Goal: Find contact information: Obtain details needed to contact an individual or organization

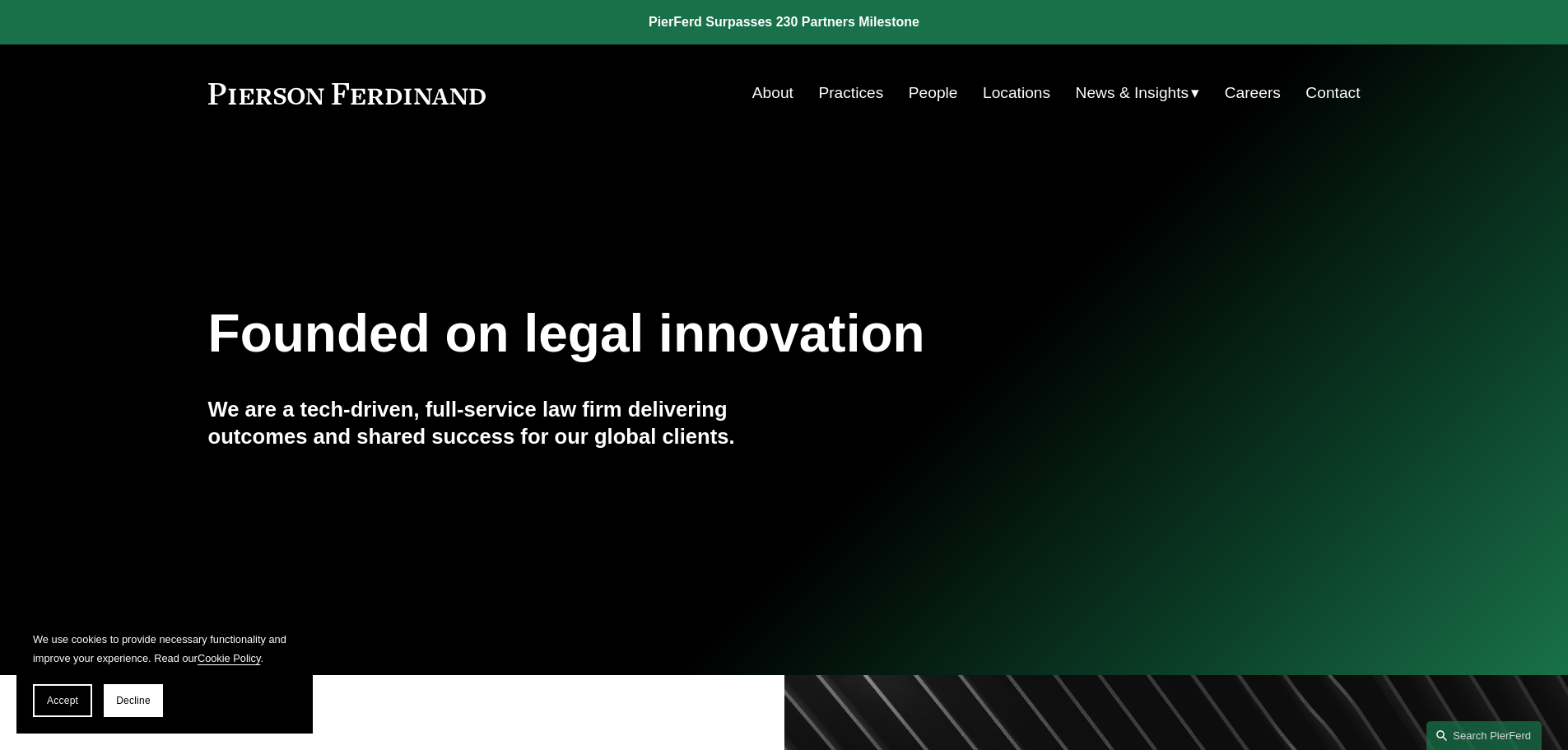
click at [932, 99] on link "People" at bounding box center [933, 93] width 49 height 31
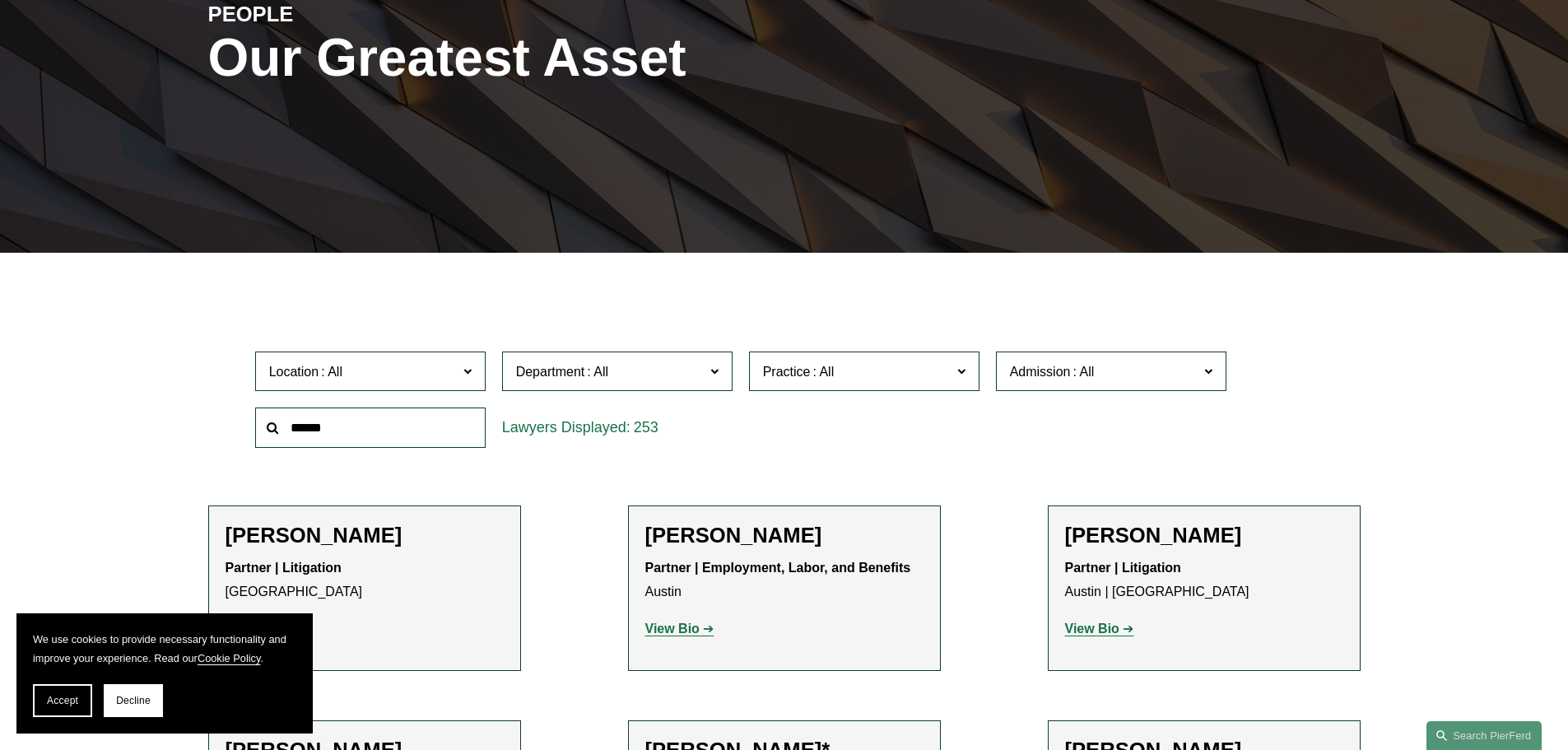
scroll to position [247, 0]
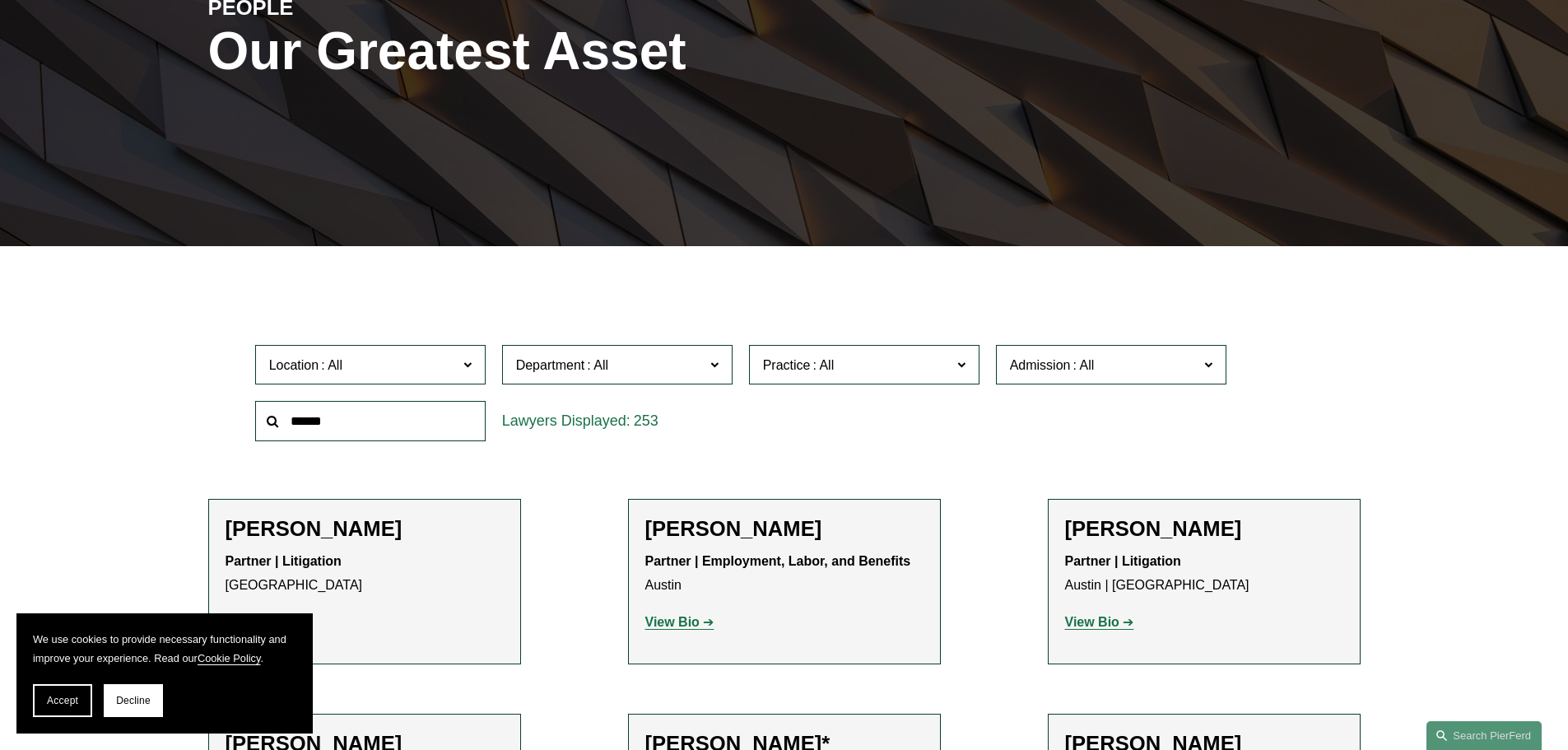
click at [361, 424] on input "text" at bounding box center [370, 421] width 230 height 40
type input "*******"
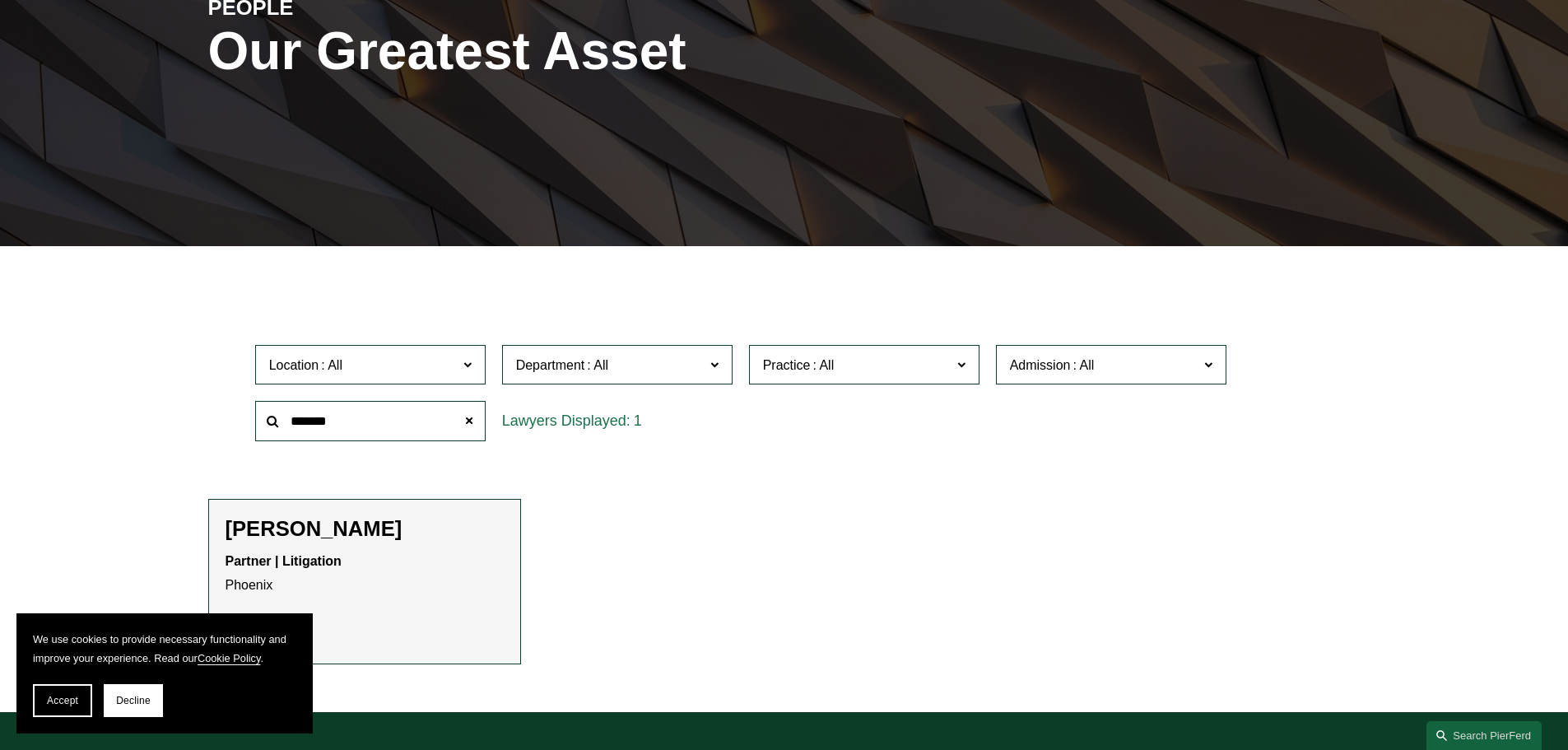
click at [330, 529] on h2 "[PERSON_NAME]" at bounding box center [365, 529] width 278 height 26
click at [275, 564] on strong "Partner | Litigation" at bounding box center [284, 562] width 116 height 14
click at [358, 567] on p "Partner | Litigation Phoenix" at bounding box center [365, 574] width 278 height 48
click at [72, 699] on span "Accept" at bounding box center [62, 701] width 31 height 12
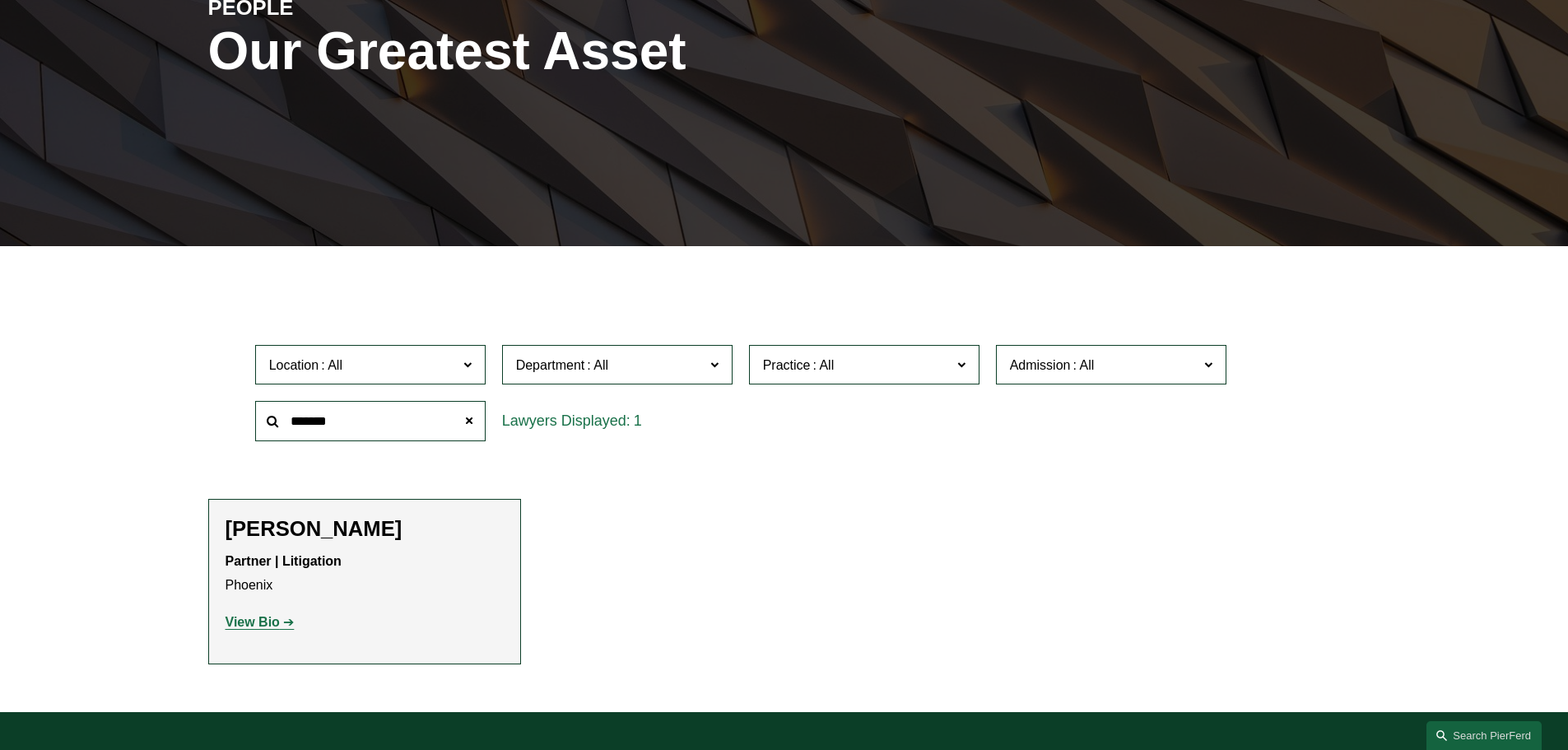
click at [254, 621] on strong "View Bio" at bounding box center [253, 622] width 54 height 14
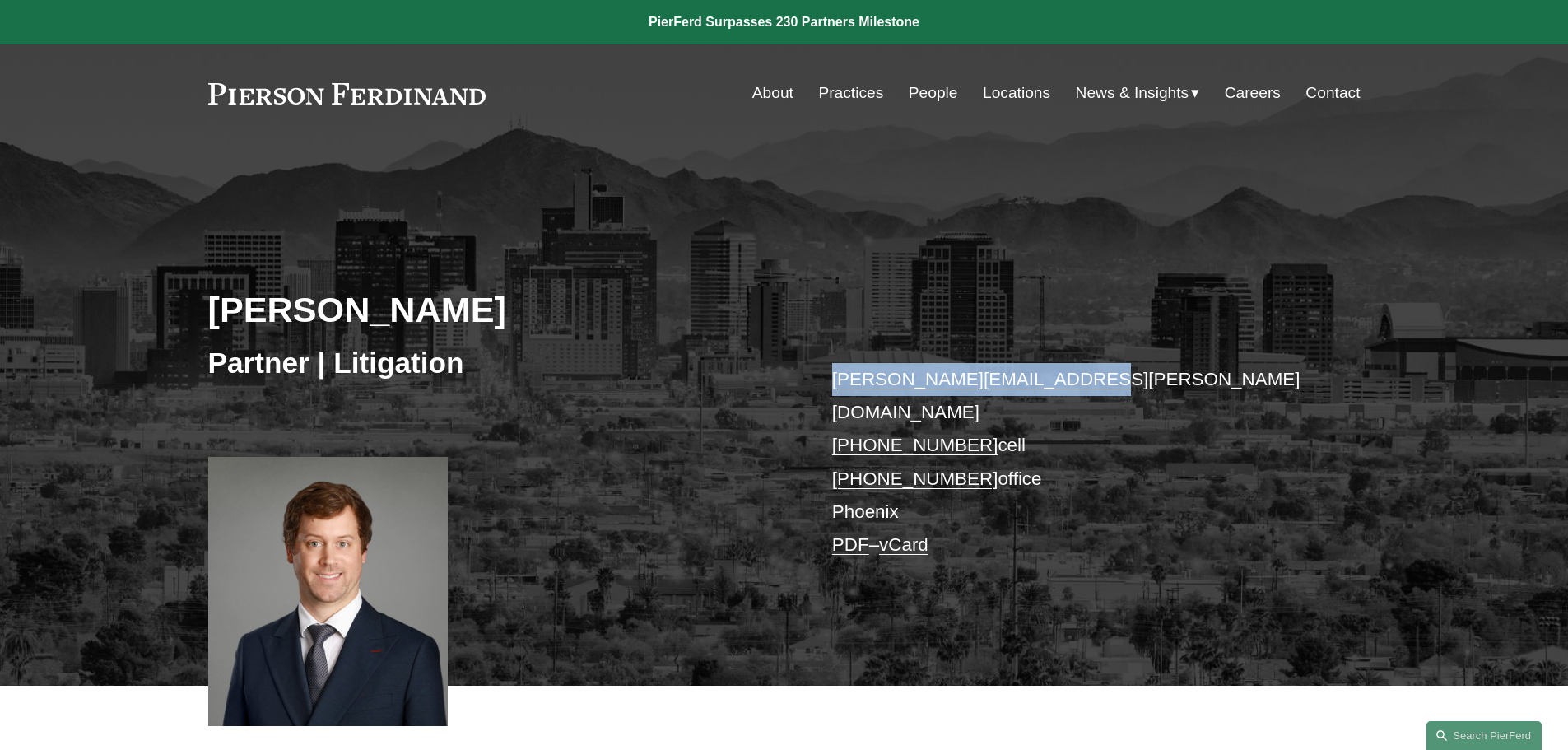
drag, startPoint x: 1086, startPoint y: 375, endPoint x: 823, endPoint y: 384, distance: 263.2
click at [823, 384] on div "[PERSON_NAME] Partner | Litigation [PERSON_NAME][EMAIL_ADDRESS][PERSON_NAME][DO…" at bounding box center [784, 438] width 1568 height 496
copy link "[PERSON_NAME][EMAIL_ADDRESS][PERSON_NAME][DOMAIN_NAME]"
